Goal: Check status: Check status

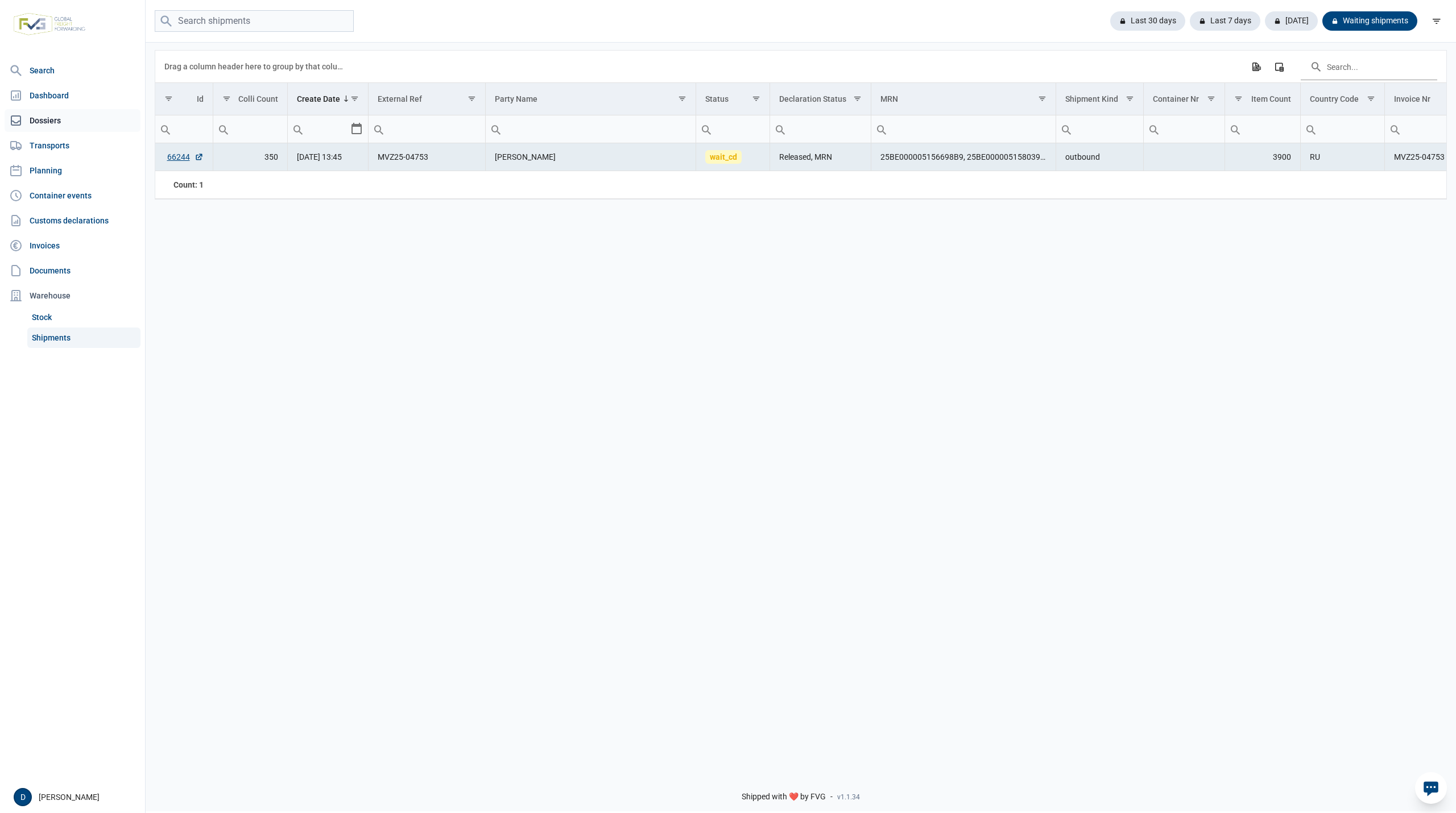
click at [49, 121] on link "Dossiers" at bounding box center [73, 120] width 136 height 22
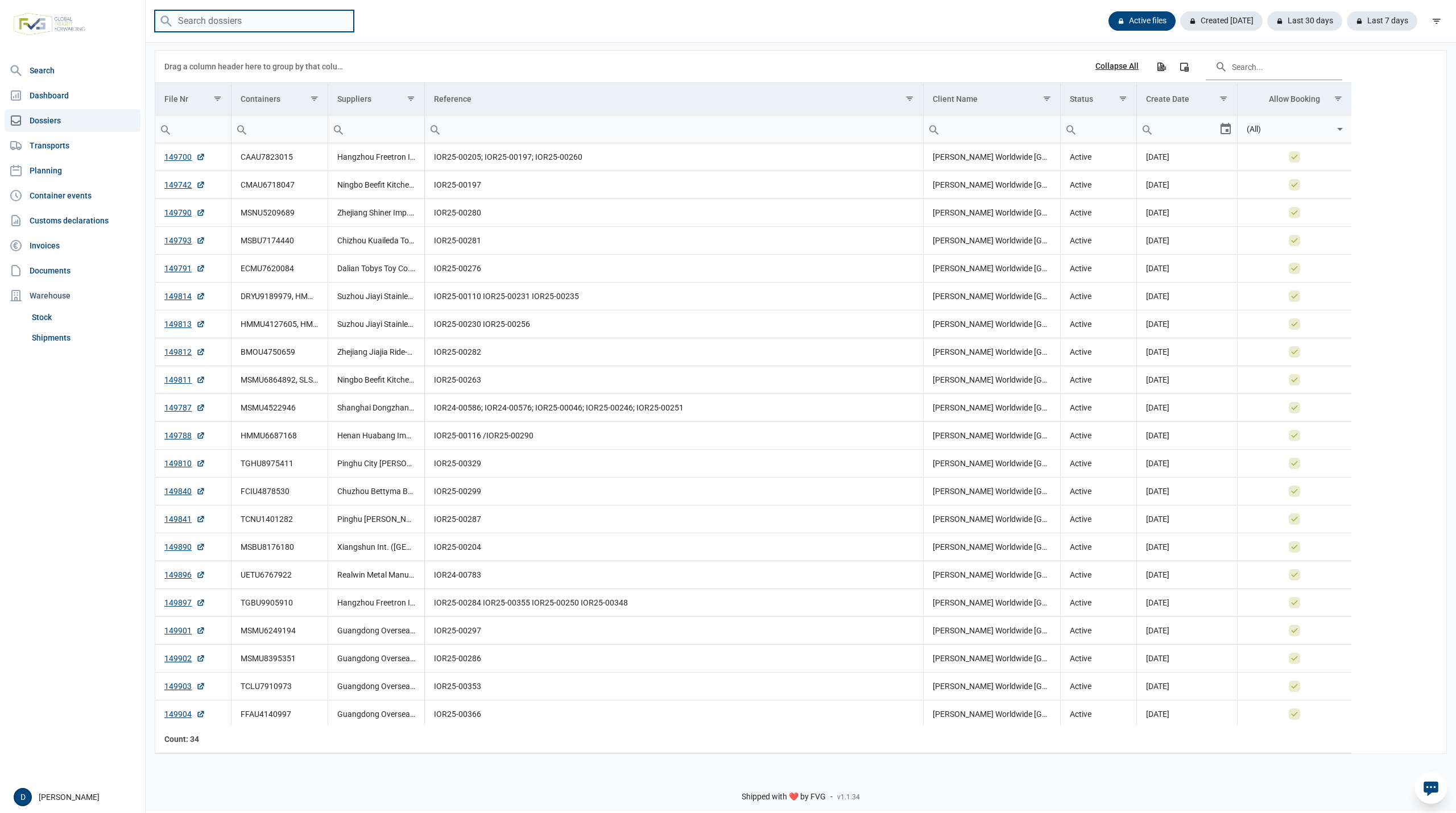
click at [248, 22] on input "search" at bounding box center [254, 21] width 199 height 22
paste input "TXGU6942132"
type input "TXGU6942132"
click at [317, 24] on input "TXGU6942132" at bounding box center [254, 21] width 199 height 22
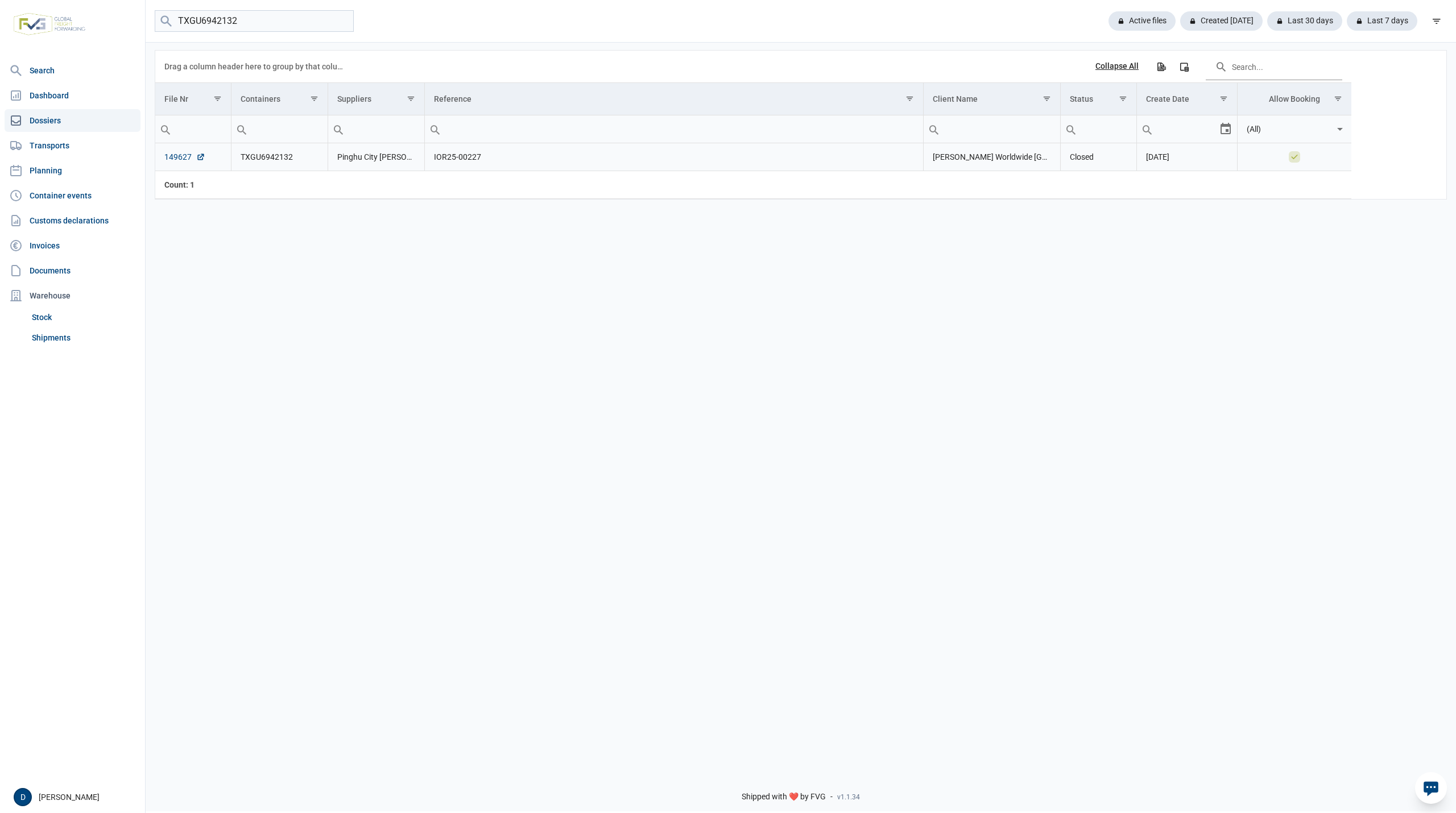
click at [172, 156] on link "149627" at bounding box center [185, 157] width 41 height 12
click at [57, 339] on link "Shipments" at bounding box center [84, 338] width 113 height 20
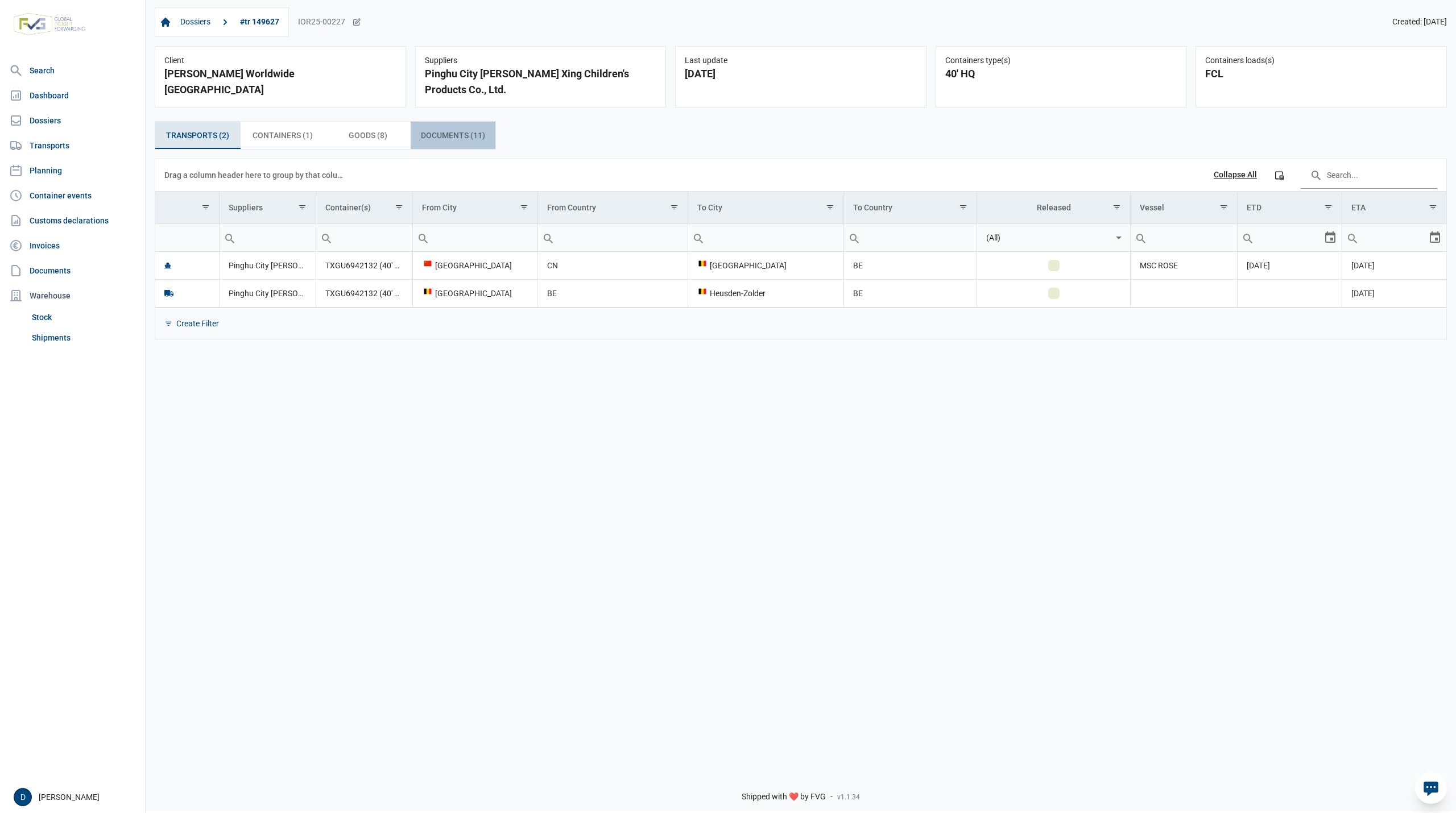
click at [442, 138] on span "Documents (11) Documents (11)" at bounding box center [452, 135] width 64 height 14
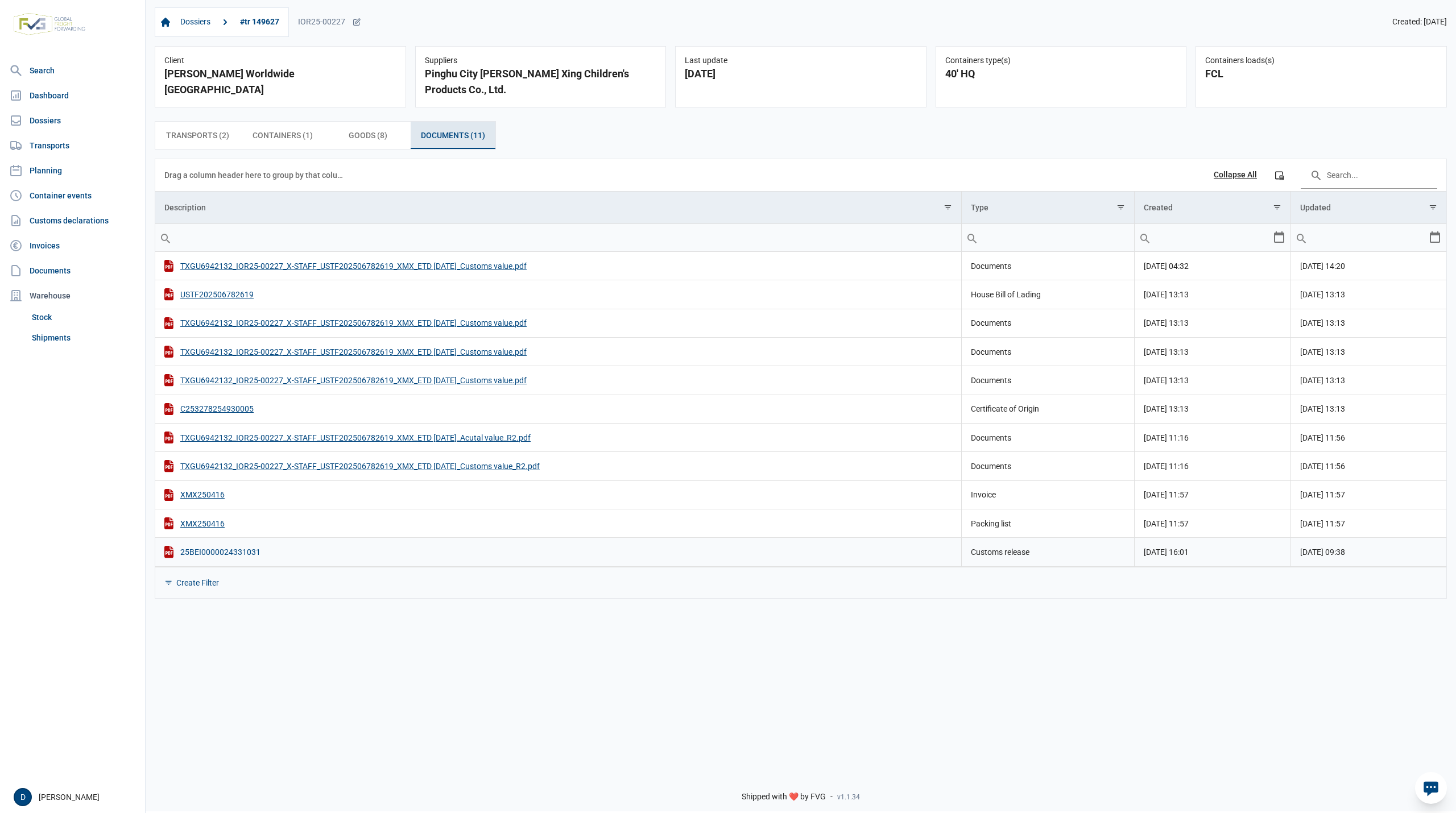
click at [235, 558] on div "25BEI0000024331031" at bounding box center [558, 551] width 788 height 12
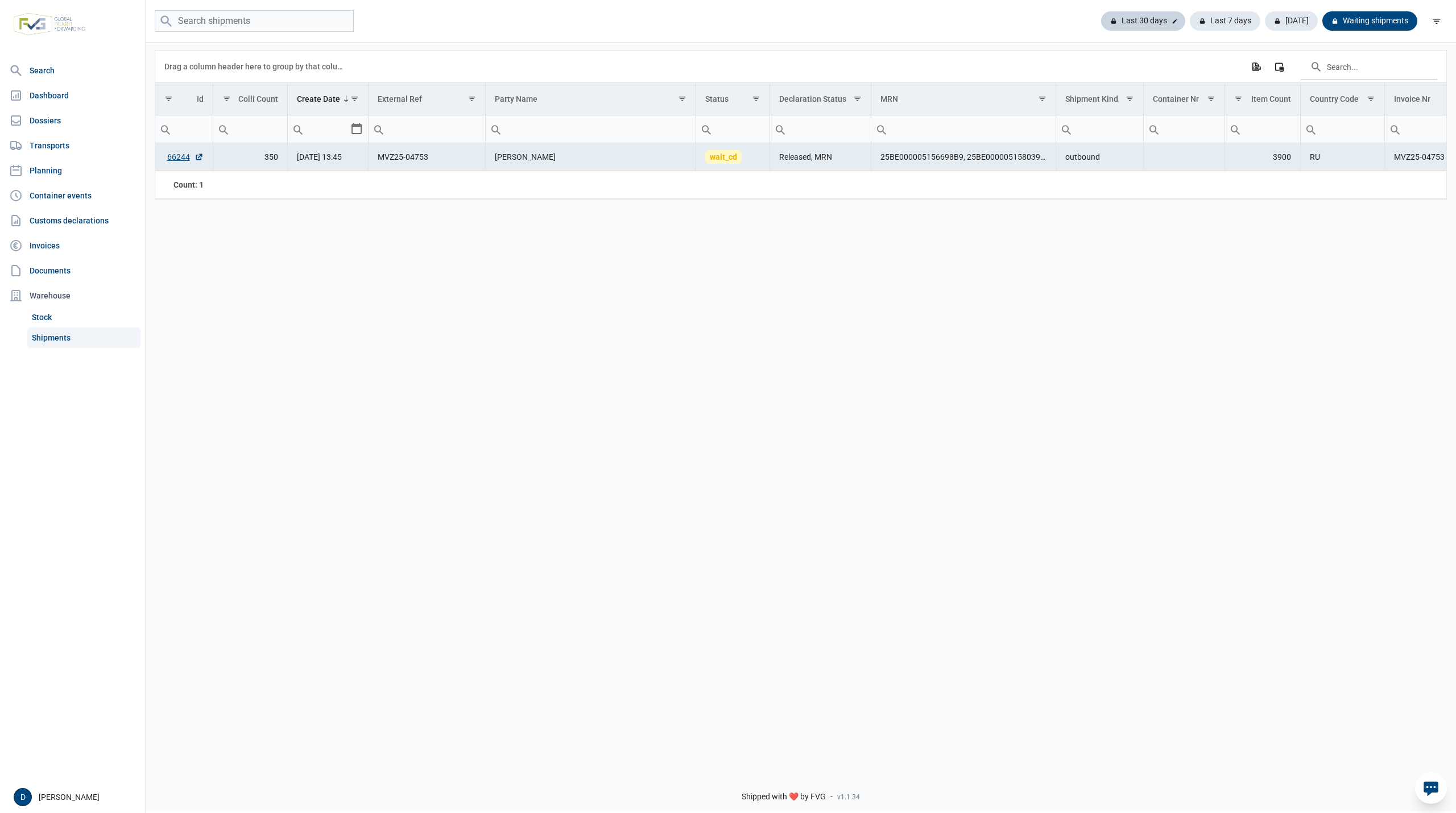
click at [1154, 19] on div "Last 30 days" at bounding box center [1143, 21] width 84 height 19
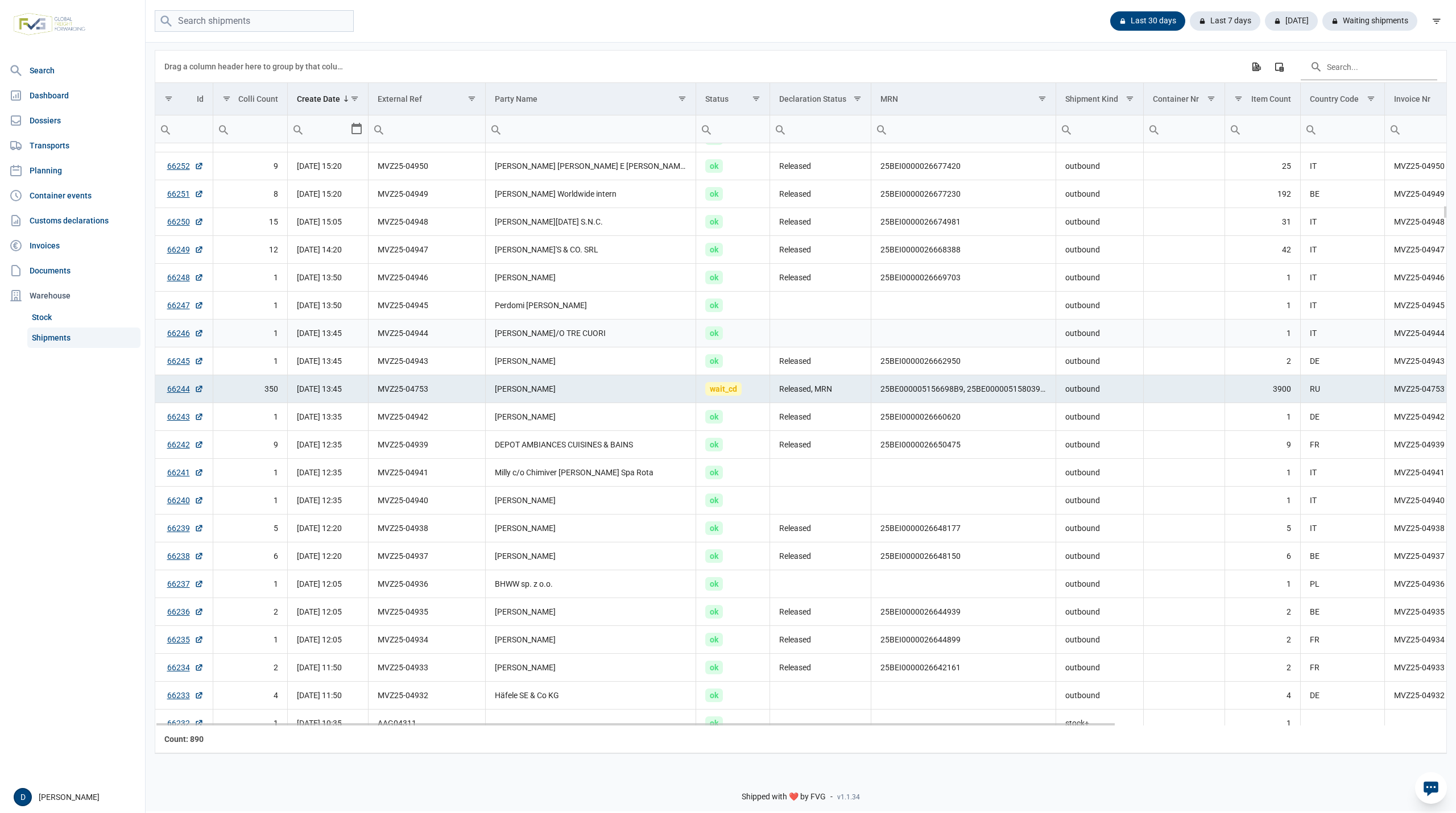
scroll to position [2526, 0]
